Goal: Navigation & Orientation: Find specific page/section

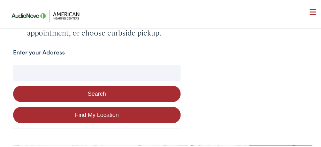
scroll to position [128, 0]
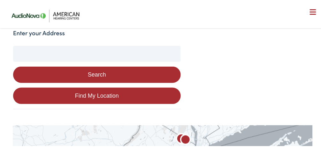
click at [82, 51] on input "Enter your Address" at bounding box center [97, 53] width 168 height 16
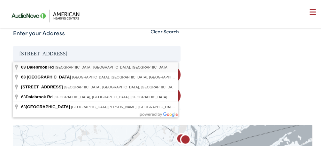
type input "63 Dalebrook Rd, Bloomfield, NJ, USA"
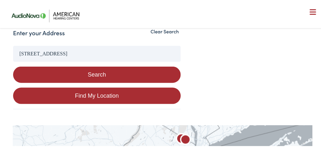
click at [93, 73] on button "Search" at bounding box center [97, 73] width 168 height 16
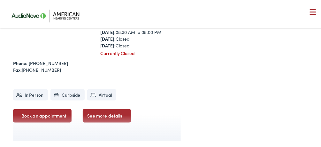
scroll to position [2432, 0]
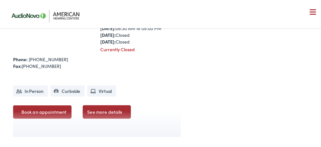
click at [106, 108] on link "See more details" at bounding box center [107, 110] width 48 height 13
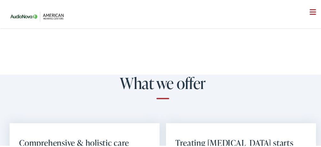
scroll to position [415, 0]
